Goal: Task Accomplishment & Management: Use online tool/utility

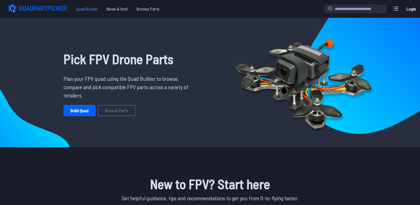
click at [81, 14] on span "Quad Builder" at bounding box center [87, 8] width 31 height 11
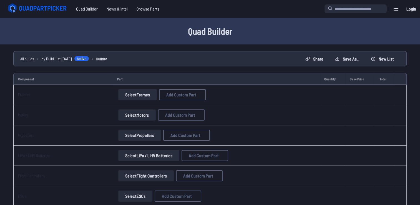
click at [131, 99] on button "Select Frames" at bounding box center [137, 94] width 39 height 11
click at [131, 97] on button "Select Frames" at bounding box center [137, 94] width 39 height 11
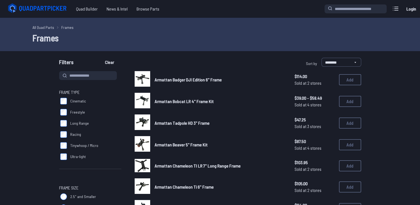
click at [349, 78] on button "Add" at bounding box center [350, 79] width 22 height 11
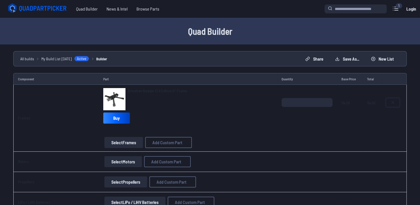
click at [392, 99] on button at bounding box center [393, 102] width 14 height 9
type textarea "**********"
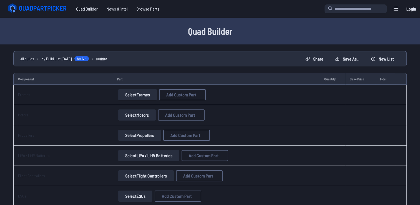
click at [144, 93] on button "Select Frames" at bounding box center [137, 94] width 39 height 11
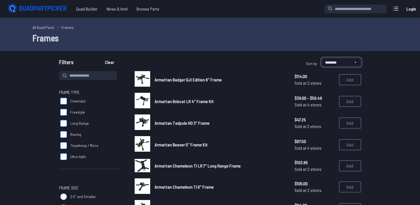
click at [327, 63] on select "**********" at bounding box center [342, 62] width 40 height 9
select select "*********"
click at [322, 58] on select "**********" at bounding box center [342, 62] width 40 height 9
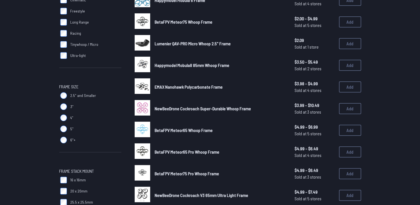
scroll to position [84, 0]
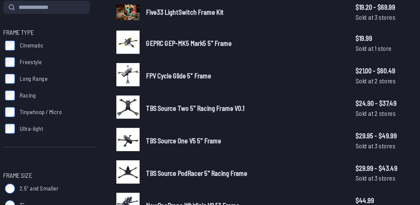
scroll to position [38, 0]
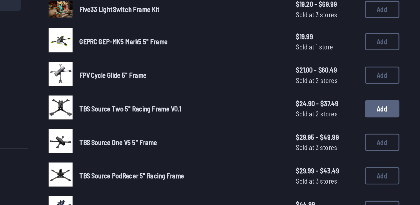
click at [348, 102] on button "Add" at bounding box center [350, 105] width 22 height 11
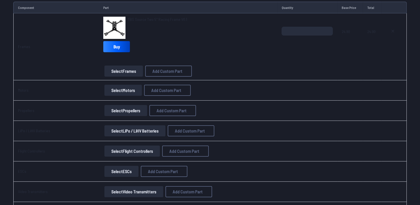
scroll to position [72, 0]
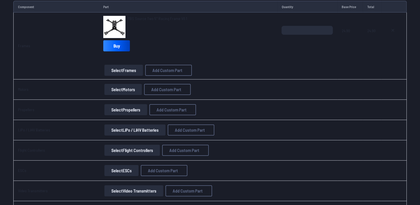
click at [120, 91] on button "Select Motors" at bounding box center [123, 89] width 38 height 11
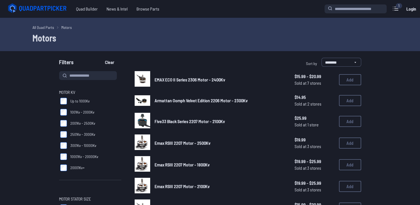
scroll to position [30, 0]
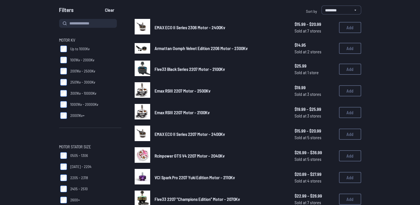
scroll to position [51, 0]
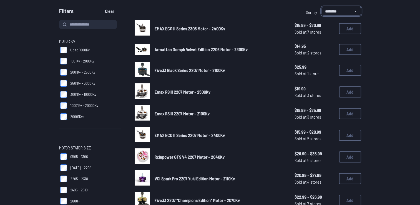
click at [332, 11] on select "**********" at bounding box center [342, 11] width 40 height 9
select select "*********"
click at [322, 7] on select "**********" at bounding box center [342, 11] width 40 height 9
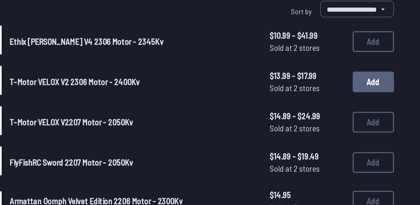
click at [348, 102] on button "Add" at bounding box center [350, 101] width 22 height 11
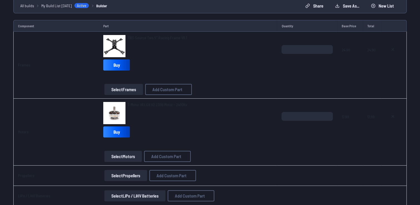
scroll to position [53, 0]
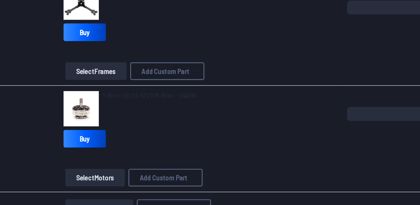
click at [145, 103] on span "T-Motor VELOX V2 2306 Motor - 2400Kv" at bounding box center [157, 104] width 59 height 5
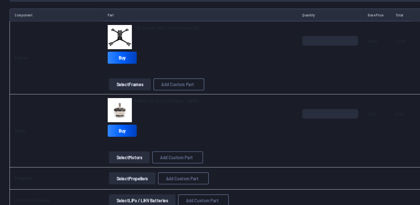
scroll to position [53, 0]
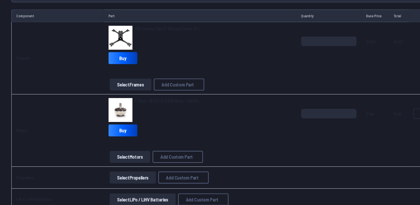
click at [391, 118] on icon at bounding box center [393, 116] width 4 height 4
type textarea "**********"
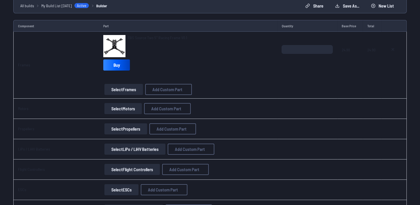
click at [128, 109] on button "Select Motors" at bounding box center [123, 108] width 38 height 11
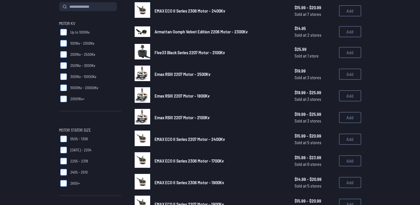
scroll to position [69, 0]
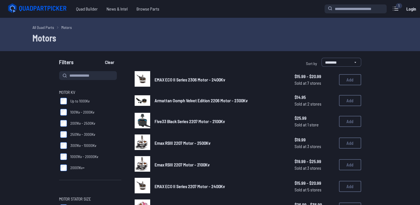
scroll to position [1, 0]
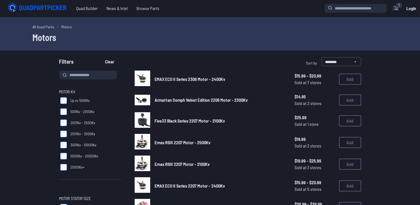
scroll to position [70, 0]
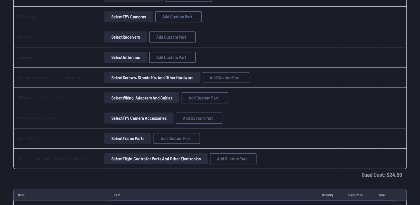
scroll to position [268, 0]
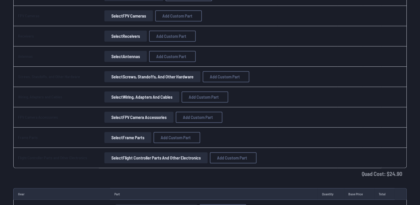
click at [134, 139] on button "Select Frame Parts" at bounding box center [127, 137] width 47 height 11
click at [124, 135] on button "Select Frame Parts" at bounding box center [127, 137] width 47 height 11
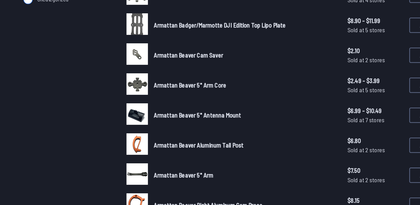
scroll to position [111, 0]
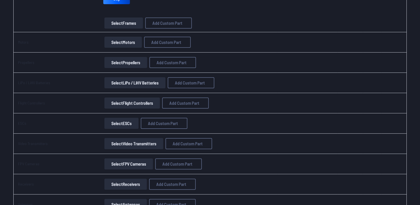
scroll to position [119, 0]
click at [123, 85] on button "Select LiPo / LiHV Batteries" at bounding box center [134, 83] width 61 height 11
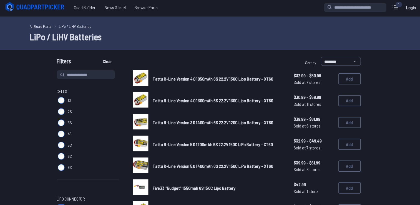
scroll to position [1, 0]
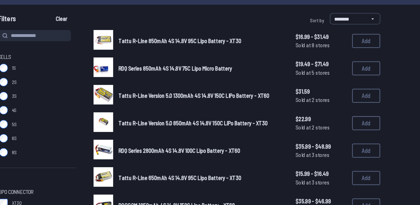
scroll to position [3, 0]
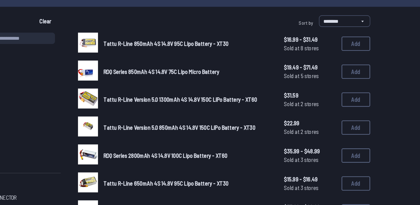
scroll to position [46, 0]
drag, startPoint x: 243, startPoint y: 96, endPoint x: 251, endPoint y: 54, distance: 42.3
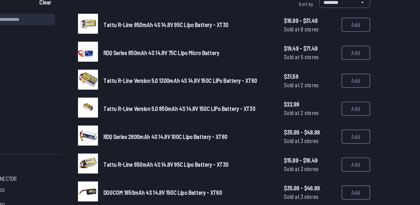
drag, startPoint x: 251, startPoint y: 54, endPoint x: 266, endPoint y: 59, distance: 16.3
click at [266, 59] on link "RDQ Series 850mAh 4S 14.8V 75C Lipo Micro Battery" at bounding box center [220, 56] width 131 height 7
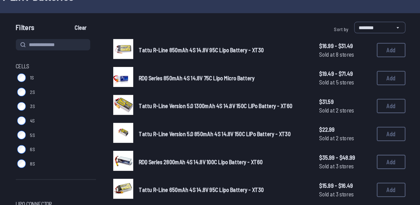
scroll to position [40, 0]
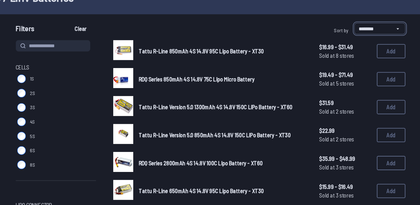
click at [334, 23] on select "**********" at bounding box center [342, 22] width 40 height 9
select select "*********"
click at [322, 18] on select "**********" at bounding box center [342, 22] width 40 height 9
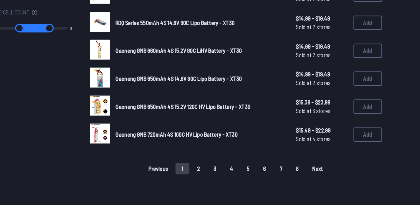
scroll to position [341, 0]
click at [218, 176] on button "2" at bounding box center [219, 176] width 12 height 9
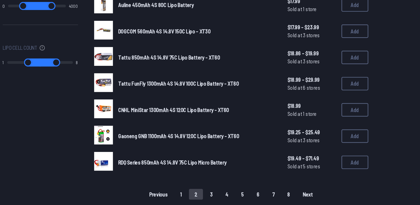
scroll to position [328, 0]
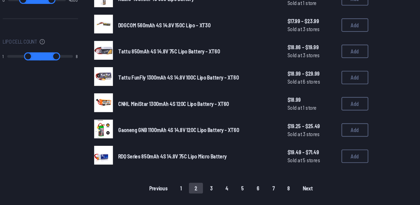
click at [231, 190] on button "3" at bounding box center [232, 189] width 12 height 9
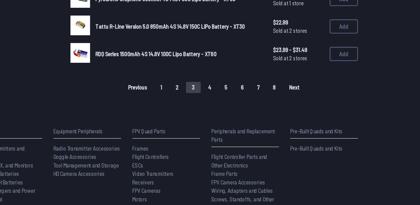
scroll to position [417, 0]
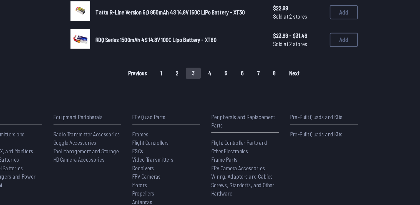
click at [219, 102] on button "2" at bounding box center [219, 101] width 12 height 9
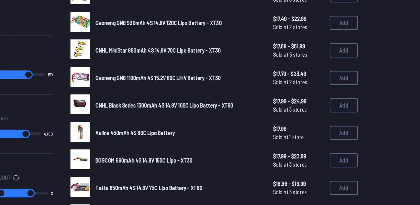
scroll to position [214, 0]
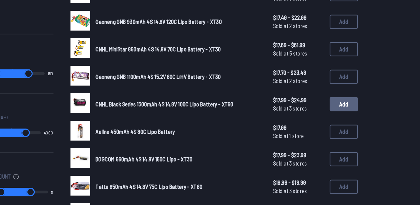
click at [348, 128] on button "Add" at bounding box center [350, 125] width 22 height 11
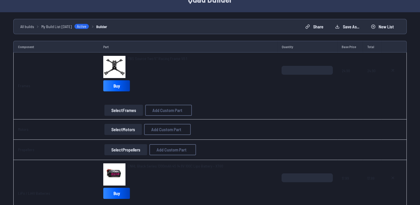
scroll to position [32, 0]
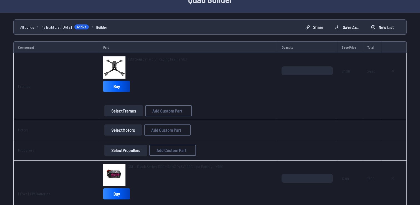
click at [129, 132] on button "Select Motors" at bounding box center [123, 129] width 38 height 11
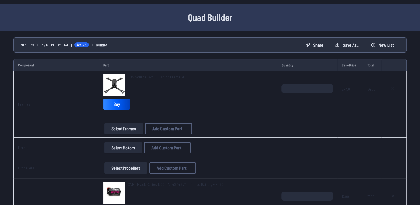
scroll to position [32, 0]
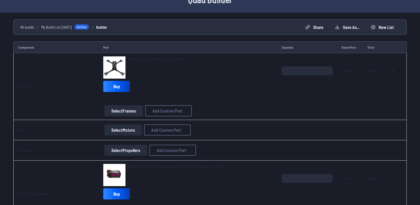
click at [138, 148] on button "Select Propellers" at bounding box center [125, 150] width 43 height 11
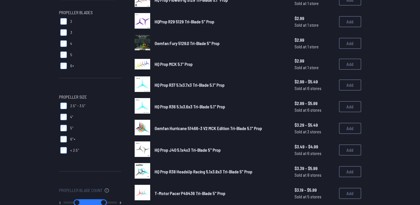
scroll to position [81, 0]
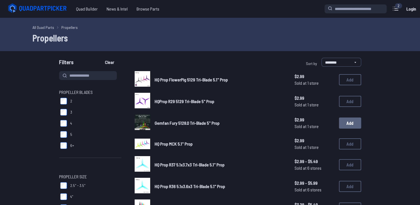
click at [350, 125] on button "Add" at bounding box center [350, 123] width 22 height 11
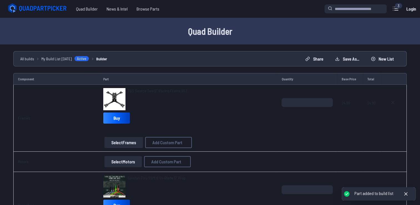
click at [121, 161] on button "Select Motors" at bounding box center [123, 161] width 38 height 11
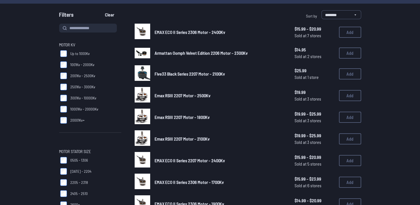
scroll to position [48, 0]
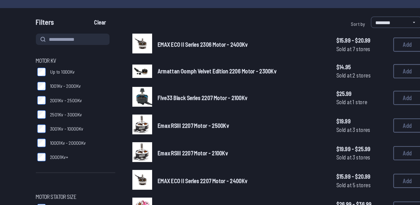
scroll to position [38, 0]
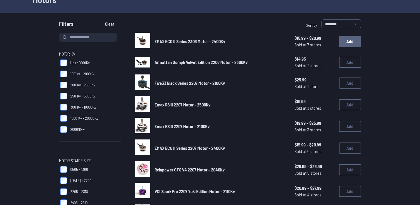
click at [346, 41] on button "Add" at bounding box center [350, 41] width 22 height 11
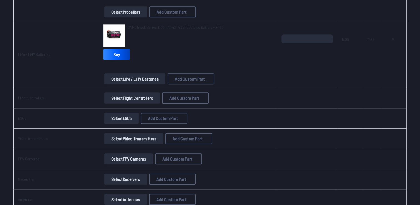
scroll to position [265, 0]
click at [136, 99] on button "Select Flight Controllers" at bounding box center [132, 98] width 56 height 11
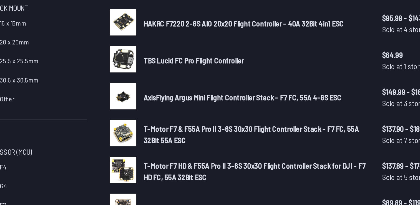
scroll to position [3, 0]
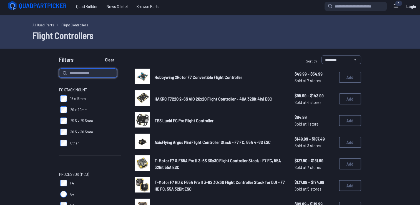
click at [107, 71] on input at bounding box center [88, 73] width 58 height 9
type input "*****"
click at [100, 55] on button "Clear" at bounding box center [109, 59] width 19 height 9
type input "*****"
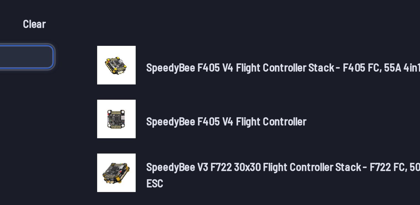
scroll to position [3, 0]
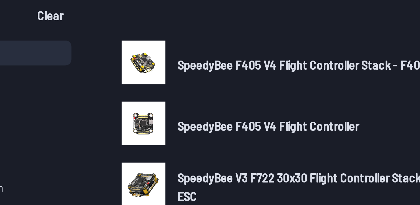
drag, startPoint x: 160, startPoint y: 84, endPoint x: 148, endPoint y: 84, distance: 11.7
click at [148, 84] on link at bounding box center [143, 77] width 16 height 17
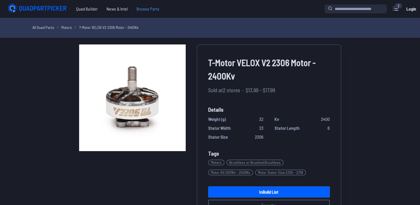
click at [151, 7] on span "Browse Parts" at bounding box center [148, 8] width 32 height 11
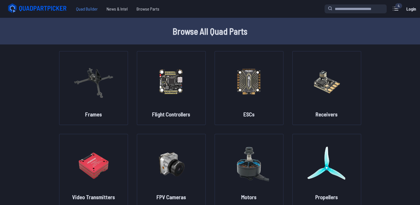
click at [89, 11] on span "Quad Builder" at bounding box center [87, 8] width 31 height 11
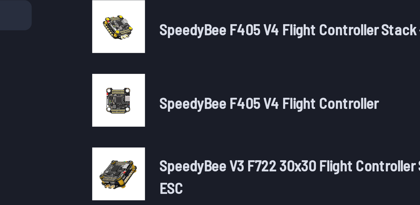
scroll to position [9, 0]
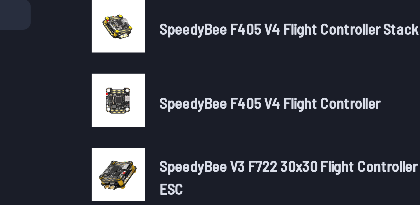
click at [159, 93] on span "SpeedyBee F405 V4 Flight Controller" at bounding box center [187, 92] width 64 height 5
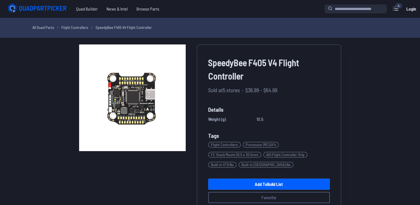
scroll to position [31, 0]
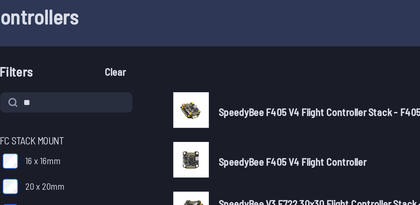
type input "*"
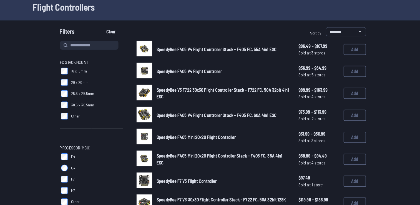
scroll to position [30, 0]
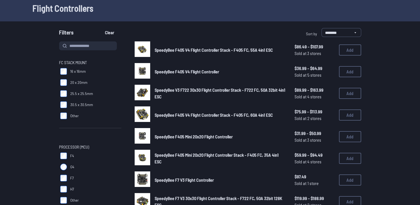
click at [185, 19] on div "All Quad Parts Flight Controllers Flight Controllers" at bounding box center [210, 4] width 420 height 33
